Goal: Task Accomplishment & Management: Use online tool/utility

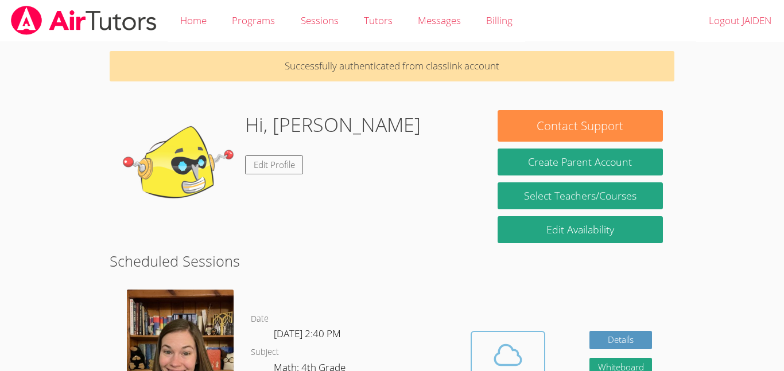
click at [515, 359] on icon at bounding box center [508, 355] width 32 height 32
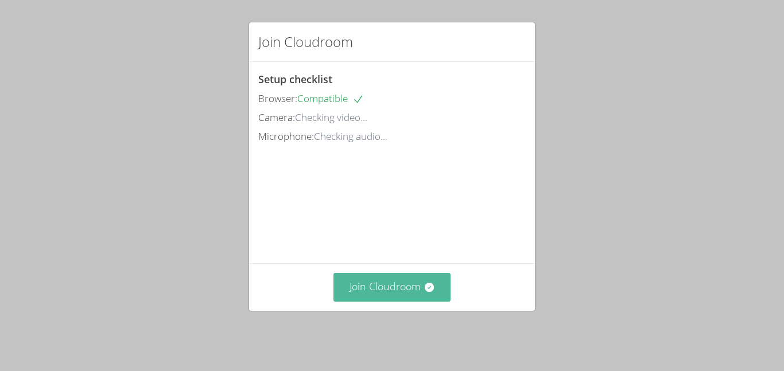
click at [433, 292] on icon at bounding box center [428, 287] width 9 height 9
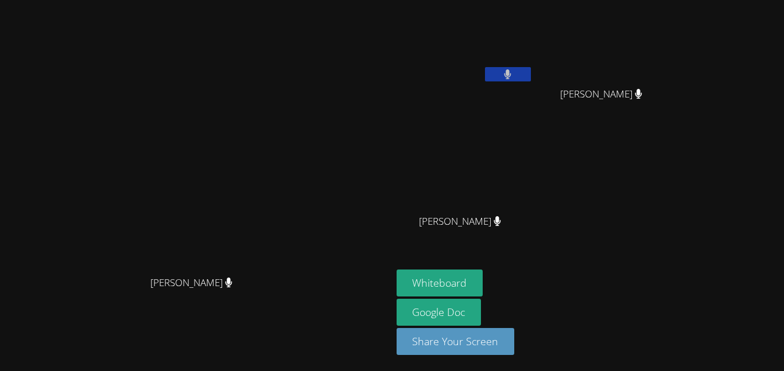
click at [531, 80] on button at bounding box center [508, 74] width 46 height 14
click at [533, 59] on video at bounding box center [465, 43] width 137 height 77
click at [533, 64] on video at bounding box center [465, 43] width 137 height 77
click at [531, 68] on button at bounding box center [508, 74] width 46 height 14
click at [485, 67] on button at bounding box center [508, 74] width 46 height 14
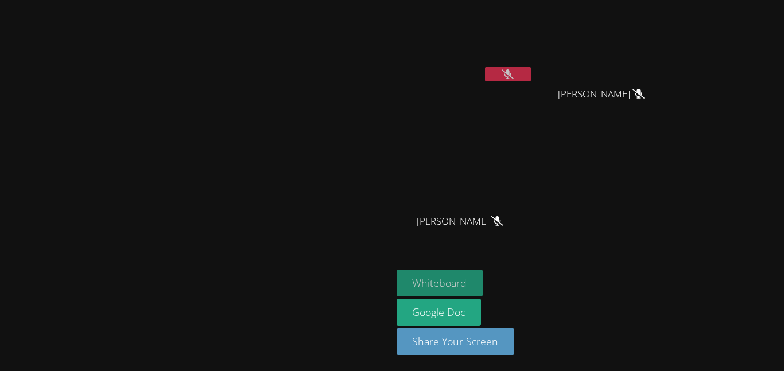
click at [483, 290] on button "Whiteboard" at bounding box center [440, 283] width 87 height 27
click at [397, 270] on button "Whiteboard" at bounding box center [440, 283] width 87 height 27
click at [483, 273] on button "Whiteboard" at bounding box center [440, 283] width 87 height 27
click at [531, 74] on button at bounding box center [508, 74] width 46 height 14
click at [514, 69] on icon at bounding box center [508, 74] width 12 height 10
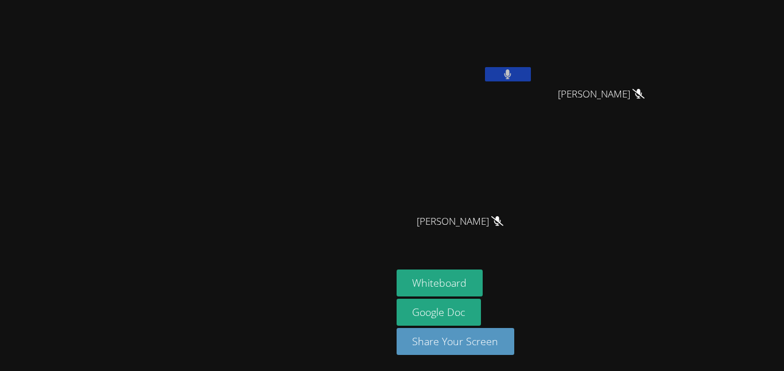
click at [511, 76] on icon at bounding box center [507, 74] width 7 height 10
click at [531, 69] on button at bounding box center [508, 74] width 46 height 14
click at [531, 76] on button at bounding box center [508, 74] width 46 height 14
click at [531, 69] on button at bounding box center [508, 74] width 46 height 14
click at [511, 72] on icon at bounding box center [507, 74] width 7 height 10
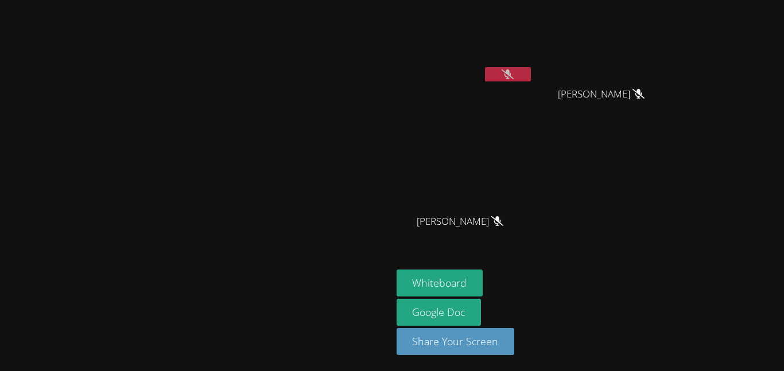
click at [282, 185] on video at bounding box center [196, 162] width 172 height 215
click at [533, 65] on video at bounding box center [465, 43] width 137 height 77
click at [514, 74] on icon at bounding box center [508, 74] width 12 height 10
click at [531, 68] on button at bounding box center [508, 74] width 46 height 14
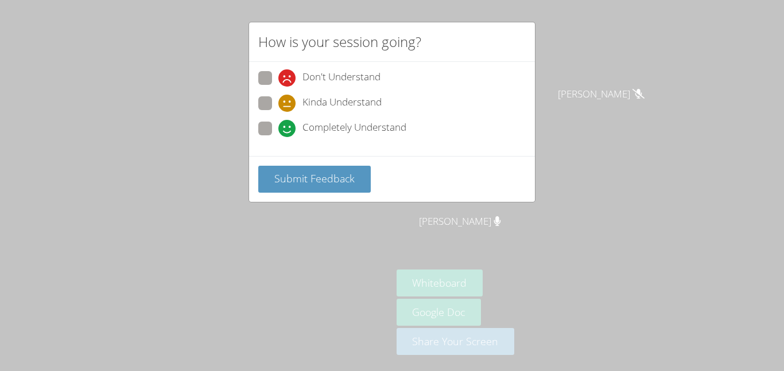
click at [277, 130] on label "Completely Understand" at bounding box center [332, 129] width 148 height 15
click at [278, 130] on input "Completely Understand" at bounding box center [283, 127] width 10 height 10
radio input "true"
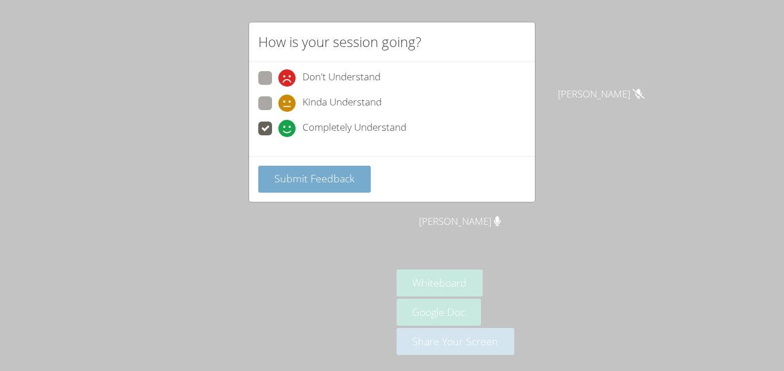
click at [290, 181] on span "Submit Feedback" at bounding box center [314, 179] width 80 height 14
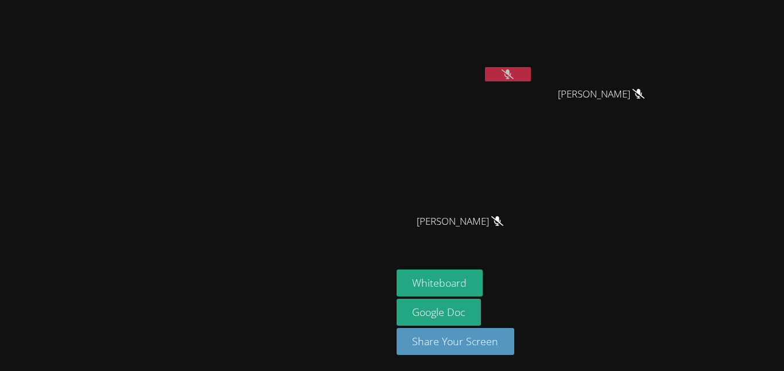
click at [514, 71] on icon at bounding box center [508, 74] width 12 height 10
click at [531, 78] on button at bounding box center [508, 74] width 46 height 14
